Goal: Check status: Check status

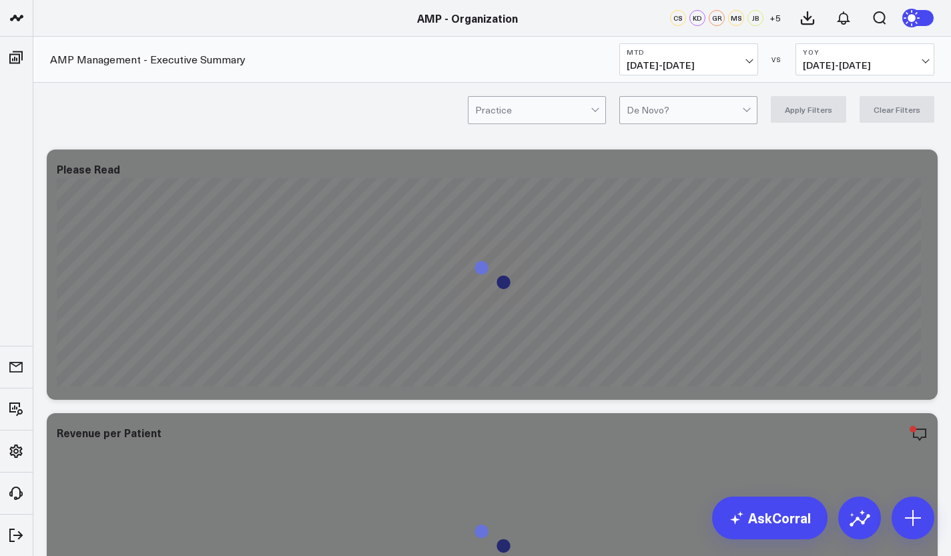
click at [745, 57] on button "MTD [DATE] - [DATE]" at bounding box center [688, 59] width 139 height 32
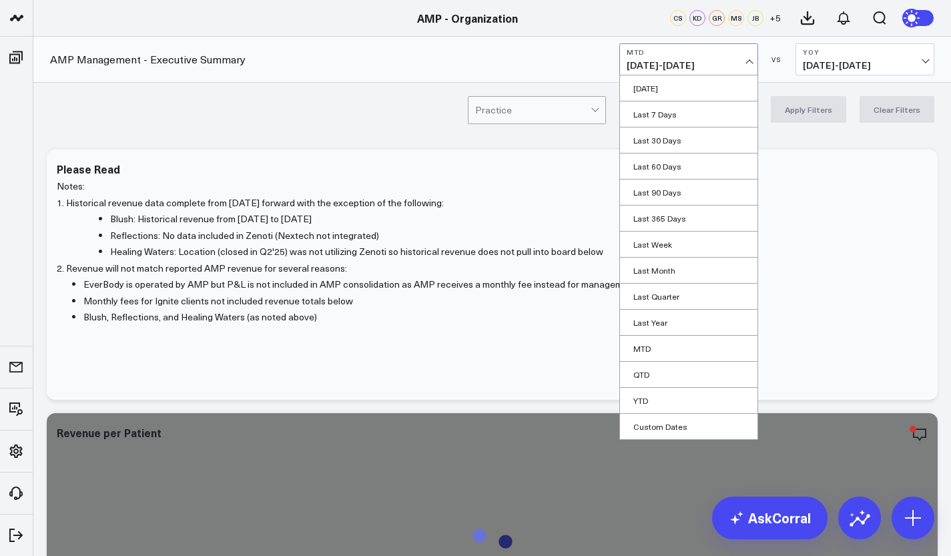
click at [684, 272] on link "Last Month" at bounding box center [688, 270] width 137 height 25
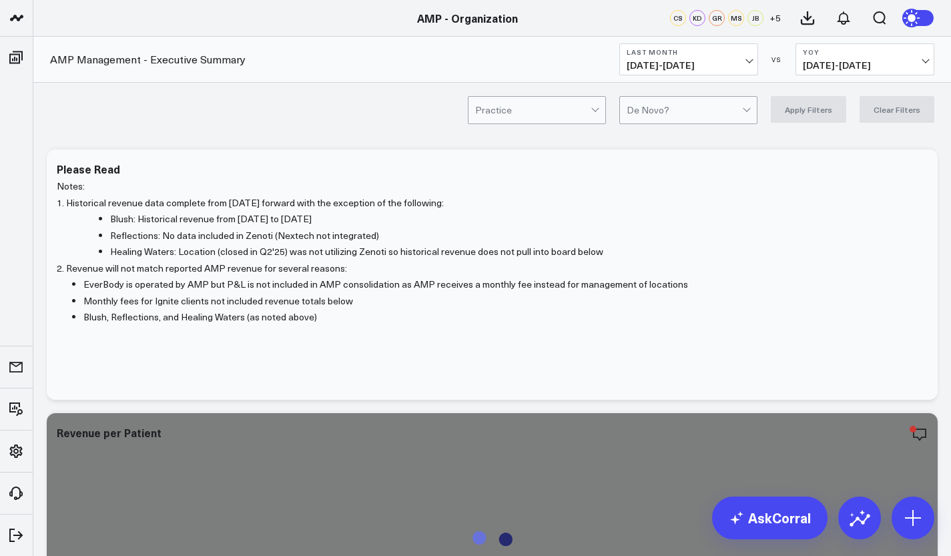
click at [917, 67] on span "[DATE] - [DATE]" at bounding box center [865, 65] width 124 height 11
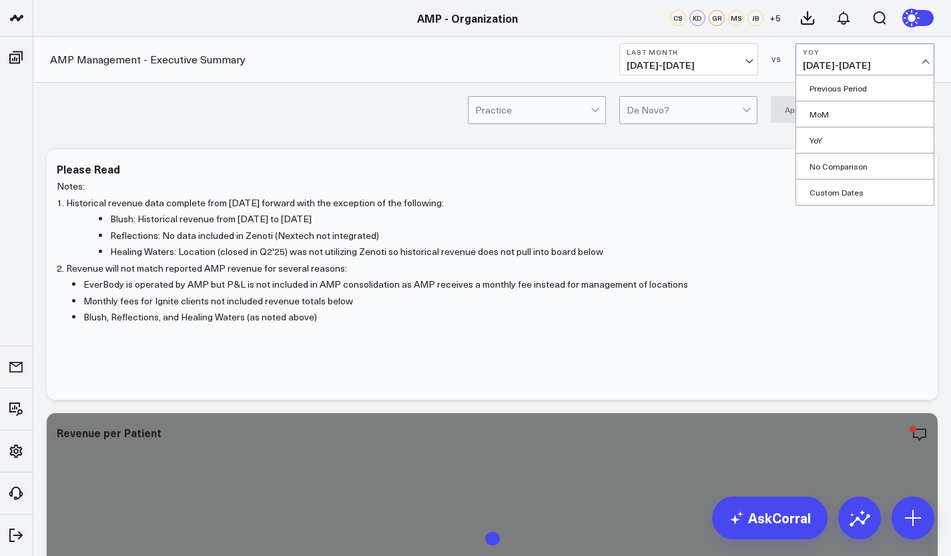
click at [849, 139] on link "YoY" at bounding box center [864, 139] width 137 height 25
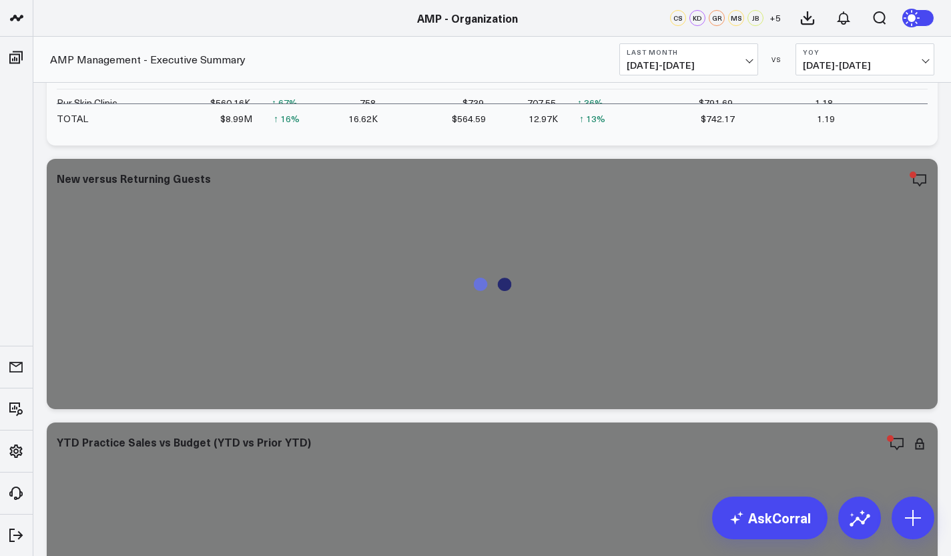
scroll to position [319, 0]
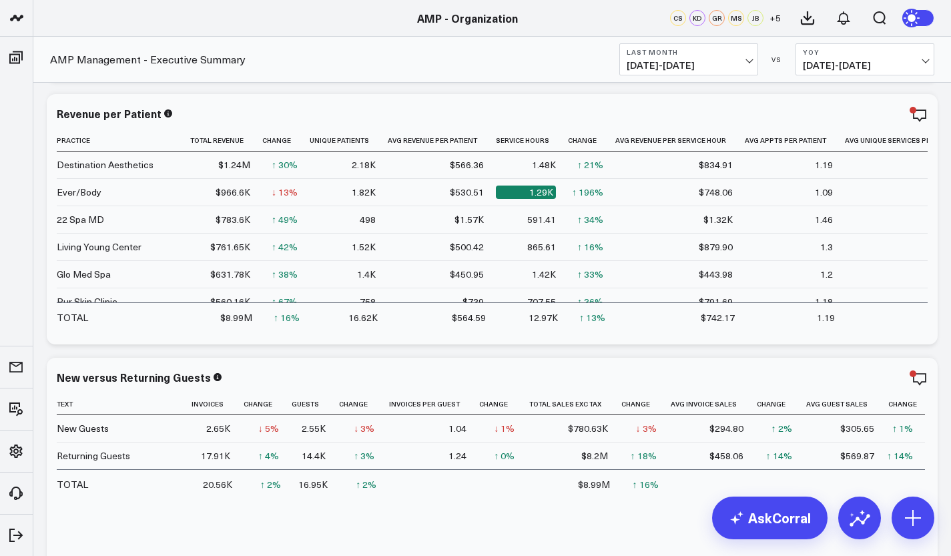
click at [927, 65] on button "YoY [DATE] - [DATE]" at bounding box center [864, 59] width 139 height 32
click at [852, 189] on link "Custom Dates" at bounding box center [864, 191] width 137 height 25
select select "9"
select select "2025"
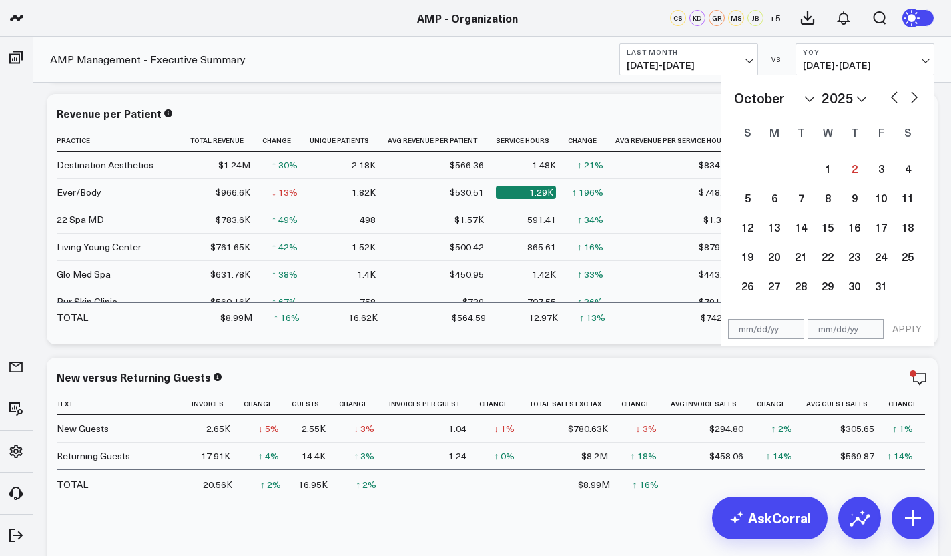
click at [896, 100] on button "button" at bounding box center [893, 96] width 13 height 16
select select "8"
select select "2025"
click at [773, 171] on div "1" at bounding box center [774, 168] width 27 height 27
type input "[DATE]"
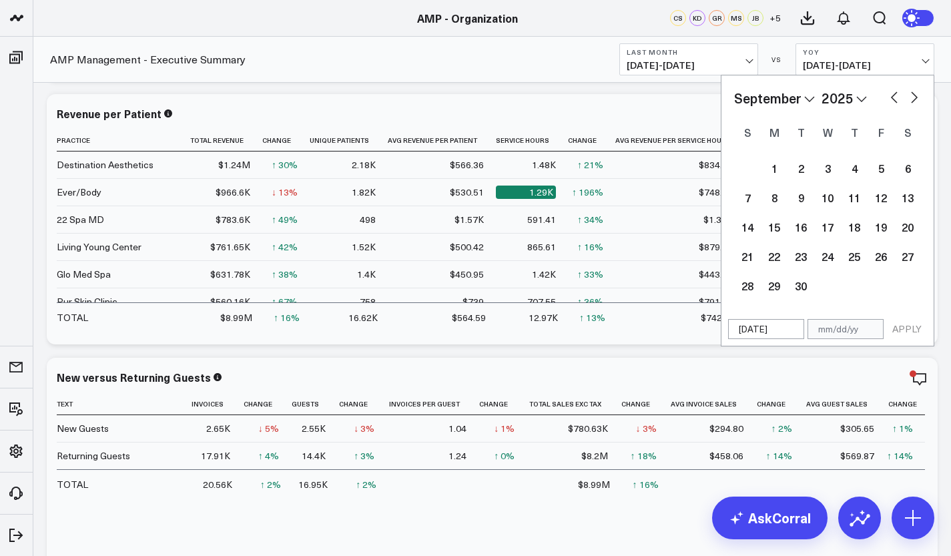
select select "8"
select select "2025"
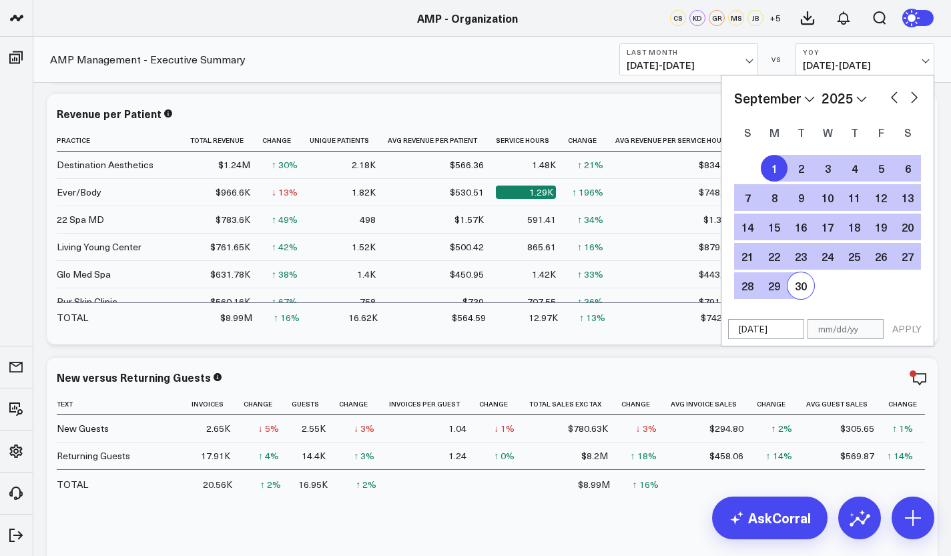
click at [793, 280] on div "30" at bounding box center [800, 285] width 27 height 27
type input "[DATE]"
select select "8"
select select "2025"
click at [861, 99] on select "2026 2025 2024 2023 2022 2021 2020 2019 2018 2017 2016 2015 2014 2013 2012 2011…" at bounding box center [843, 98] width 45 height 20
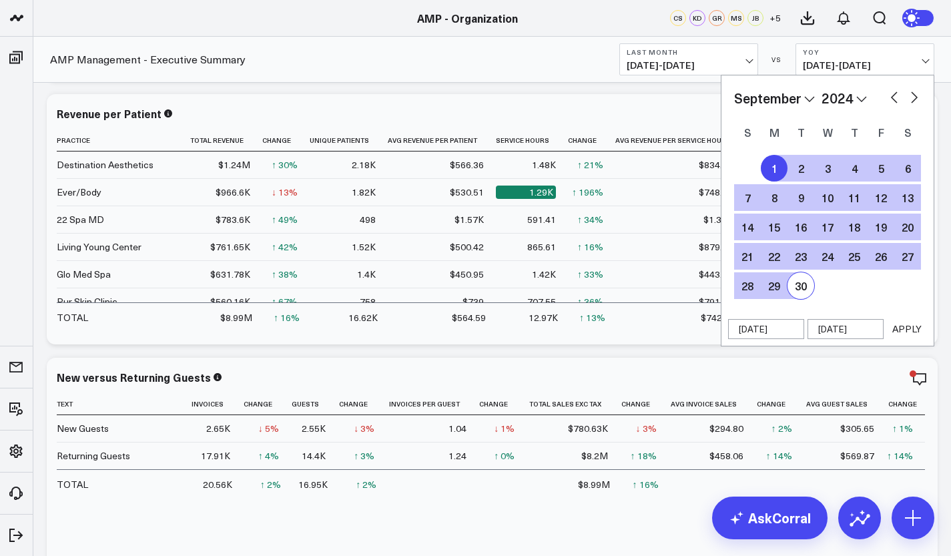
select select "8"
select select "2024"
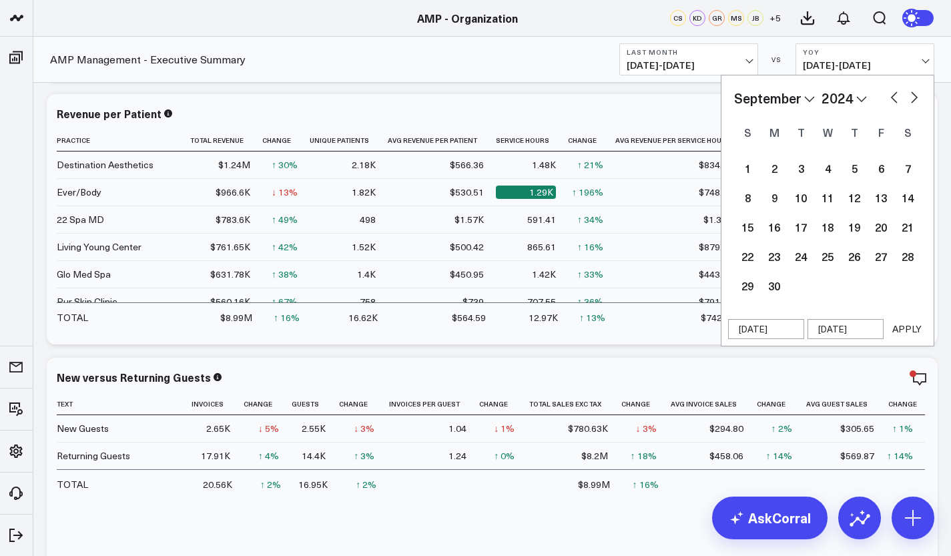
click at [750, 167] on div "1" at bounding box center [747, 168] width 27 height 27
type input "[DATE]"
select select "8"
select select "2024"
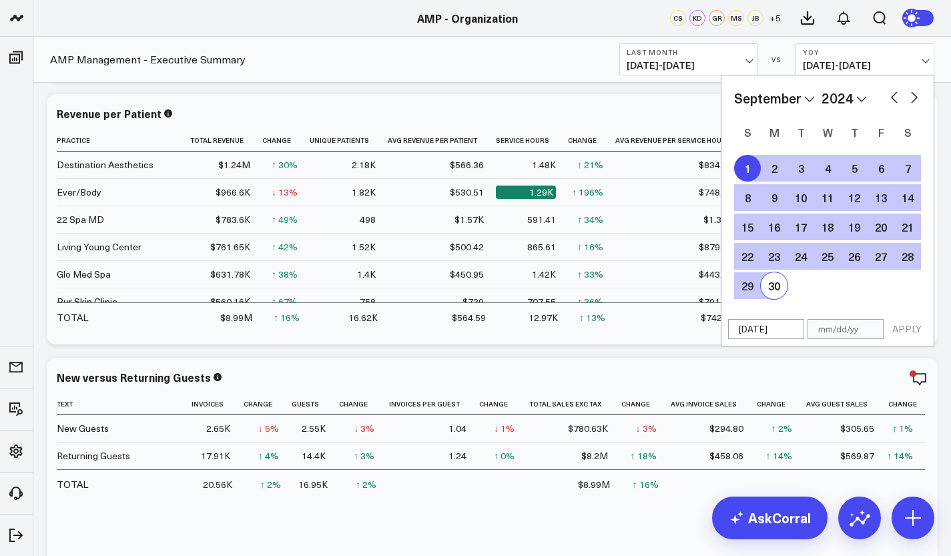
click at [773, 284] on div "30" at bounding box center [774, 285] width 27 height 27
type input "[DATE]"
select select "8"
select select "2024"
click at [907, 328] on button "APPLY" at bounding box center [907, 329] width 40 height 20
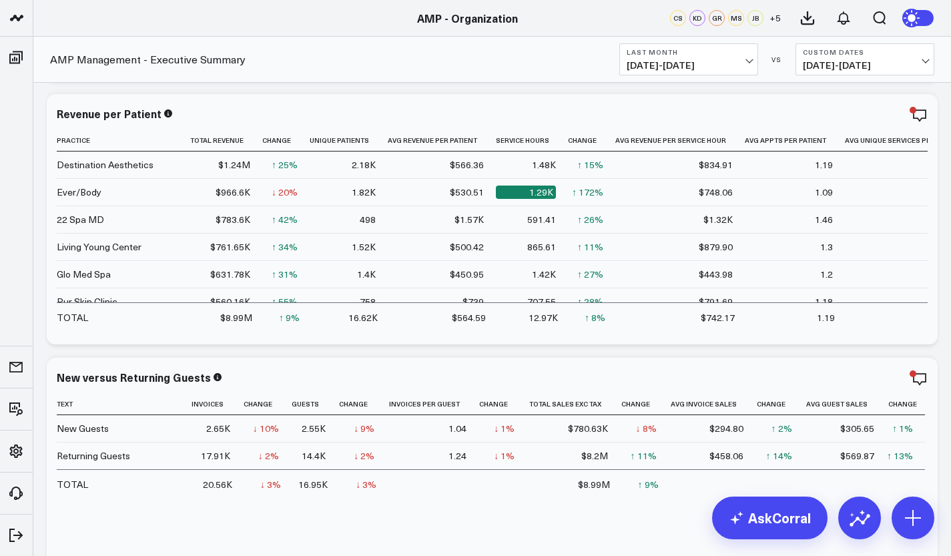
click at [753, 61] on button "Last Month [DATE] - [DATE]" at bounding box center [688, 59] width 139 height 32
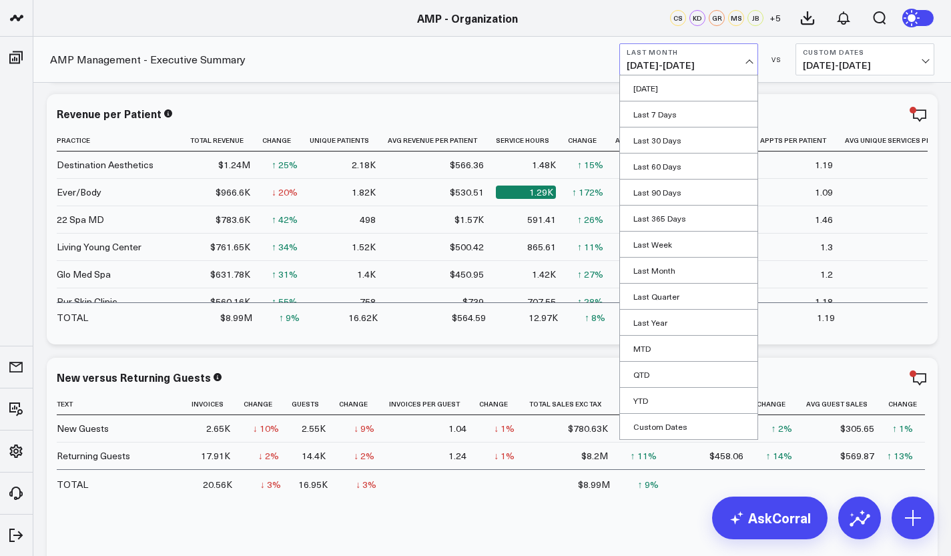
click at [676, 350] on link "MTD" at bounding box center [688, 348] width 137 height 25
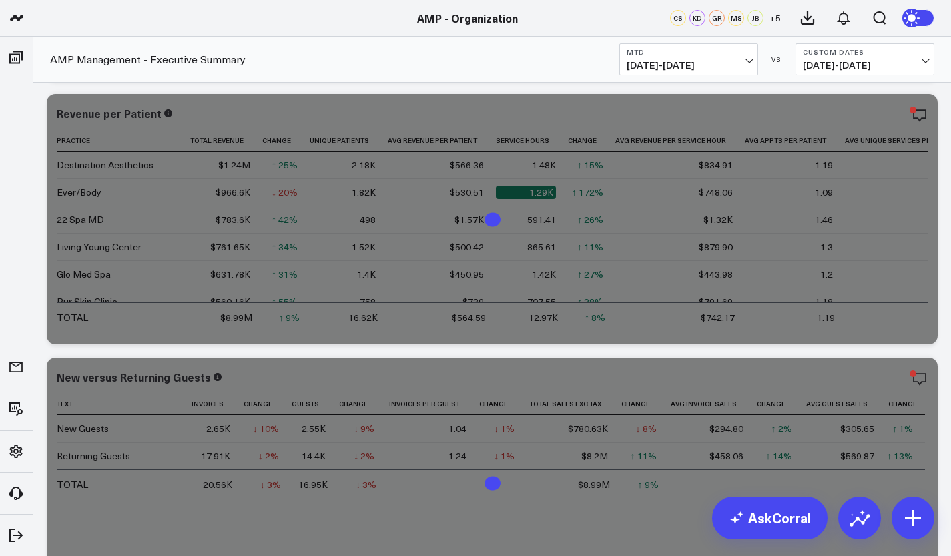
click at [917, 63] on span "[DATE] - [DATE]" at bounding box center [865, 65] width 124 height 11
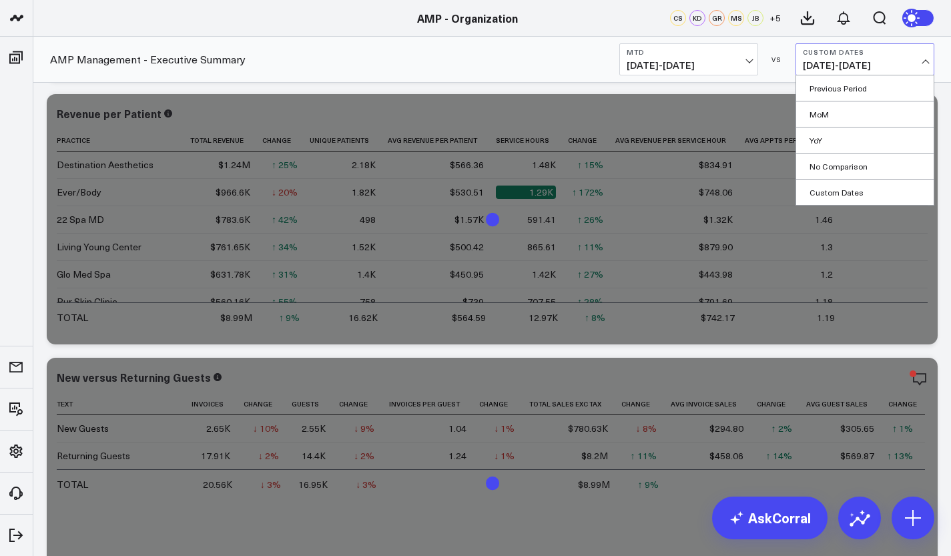
click at [859, 131] on link "YoY" at bounding box center [864, 139] width 137 height 25
